Goal: Task Accomplishment & Management: Use online tool/utility

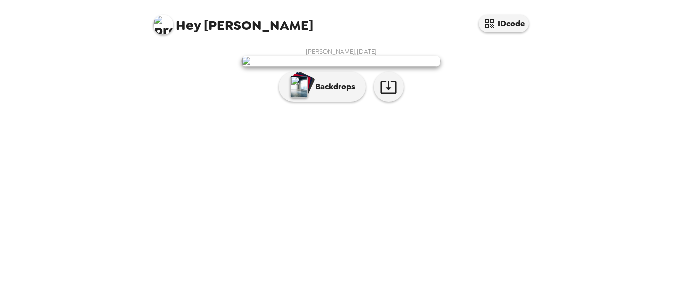
scroll to position [62, 0]
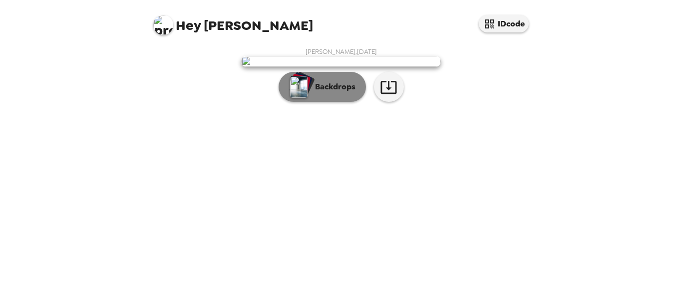
click at [331, 102] on button "Backdrops" at bounding box center [321, 87] width 87 height 30
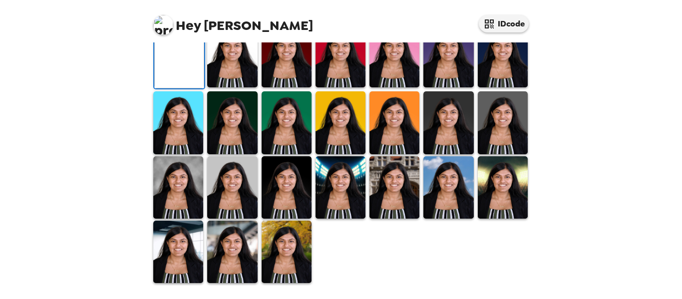
scroll to position [297, 0]
click at [238, 140] on img at bounding box center [232, 122] width 50 height 62
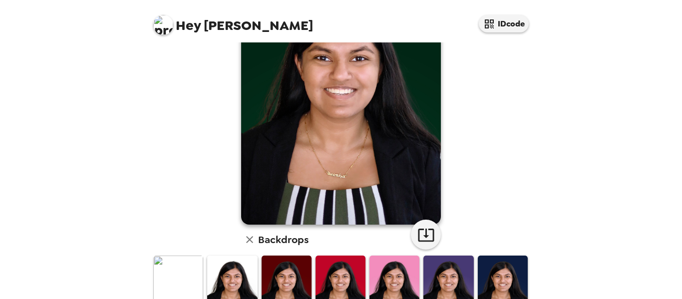
scroll to position [33, 0]
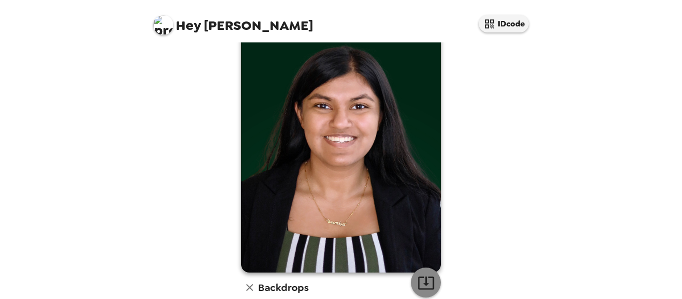
click at [419, 277] on icon "button" at bounding box center [426, 282] width 16 height 13
